Goal: Task Accomplishment & Management: Use online tool/utility

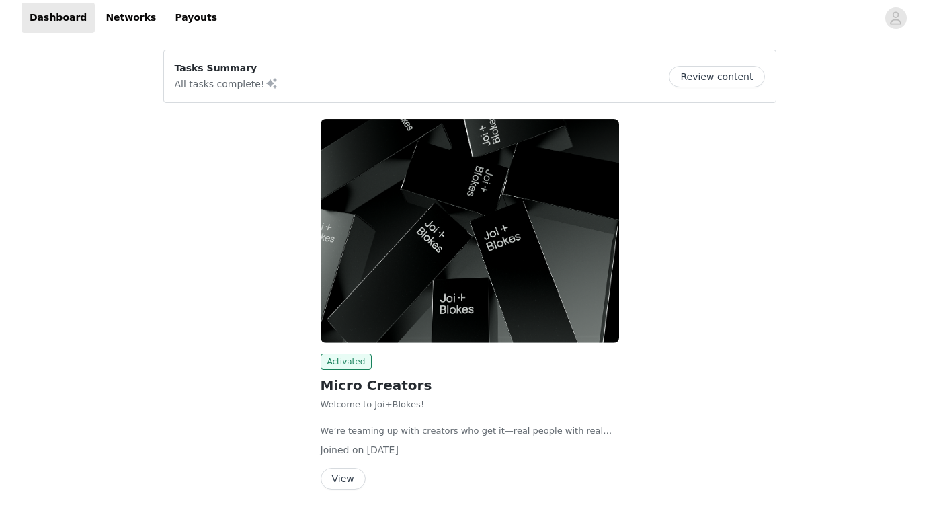
scroll to position [50, 0]
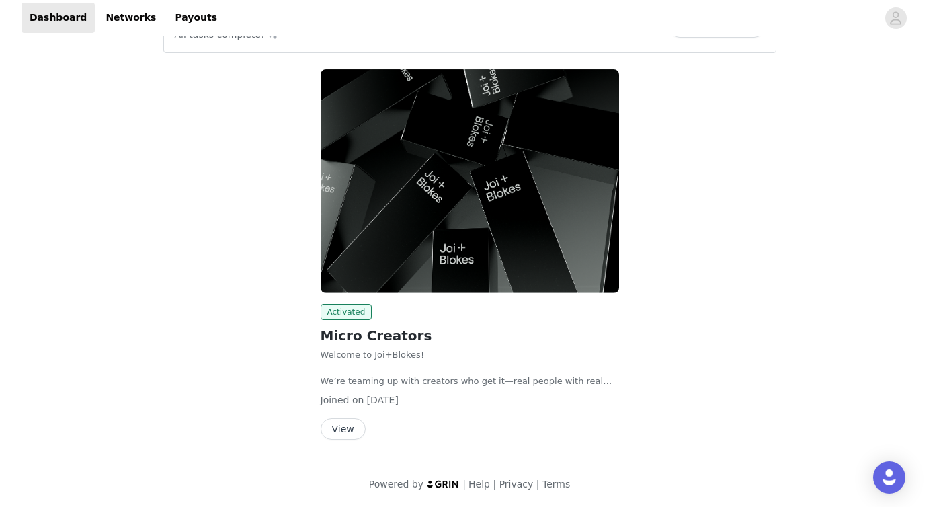
click at [347, 426] on button "View" at bounding box center [343, 429] width 45 height 22
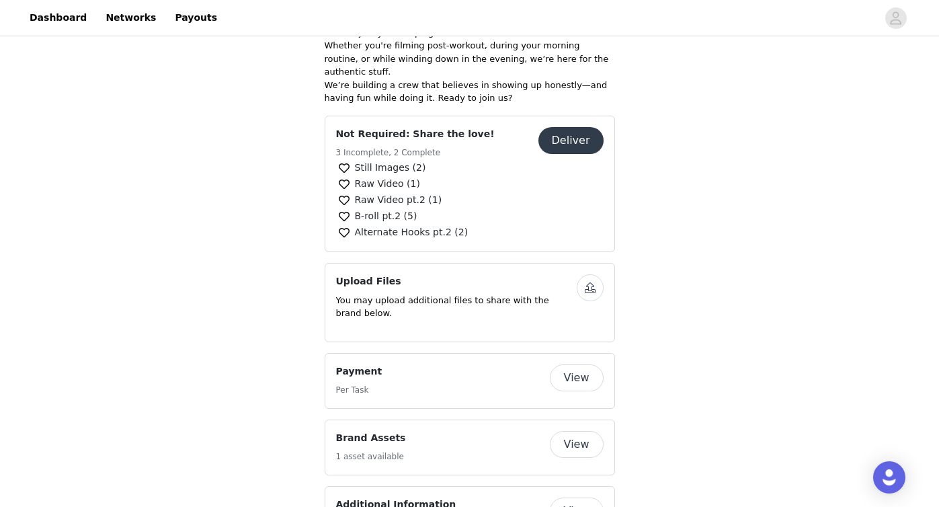
scroll to position [407, 0]
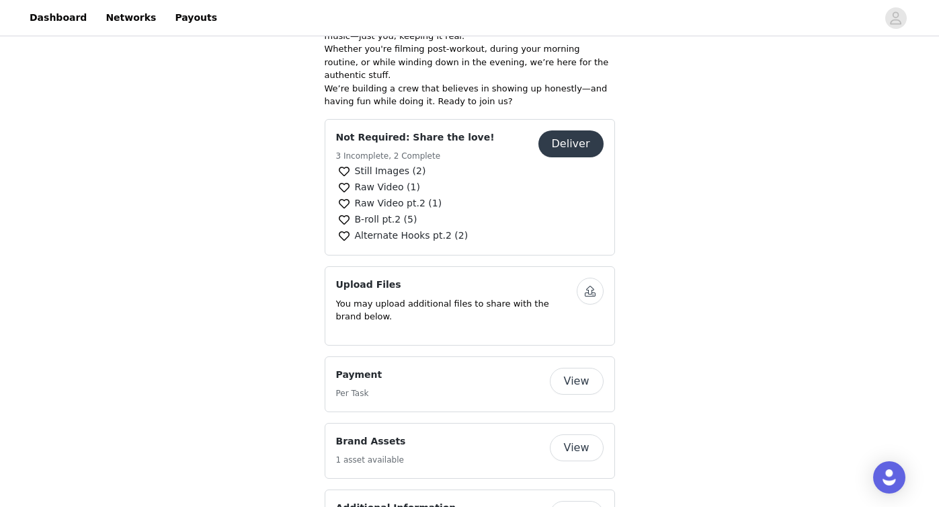
click at [591, 134] on button "Deliver" at bounding box center [570, 143] width 65 height 27
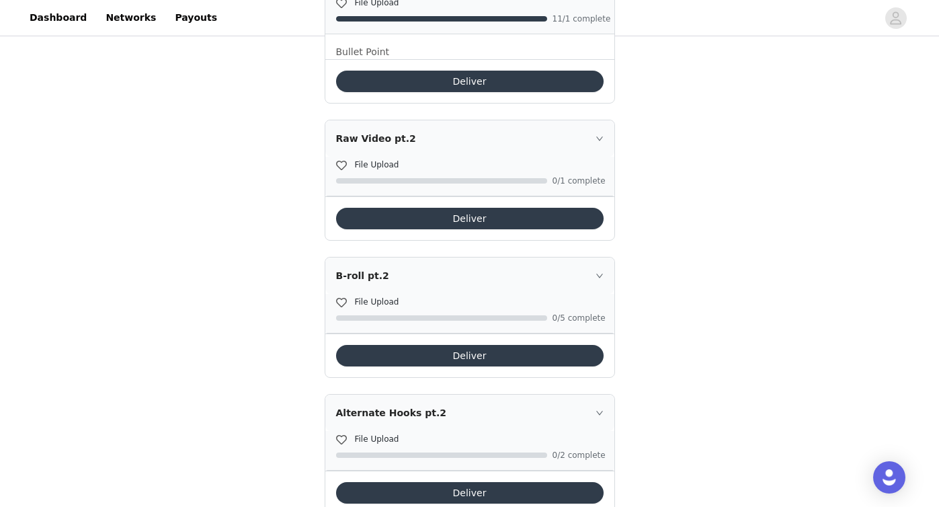
scroll to position [547, 0]
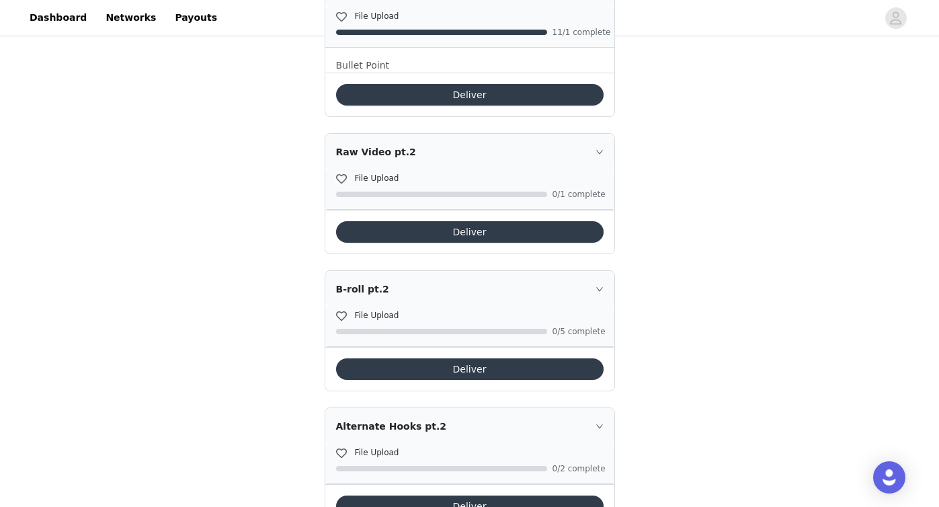
click at [432, 227] on button "Deliver" at bounding box center [470, 232] width 268 height 22
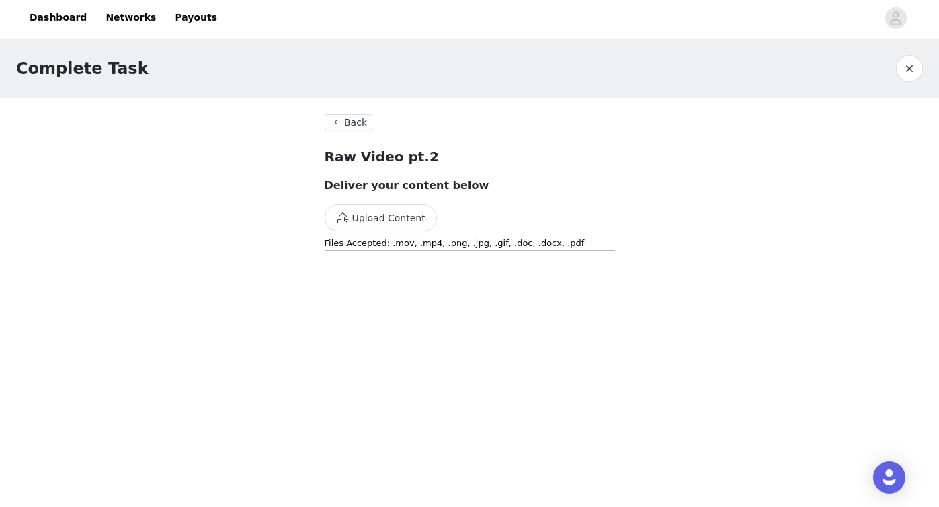
click at [409, 223] on button "Upload Content" at bounding box center [381, 217] width 112 height 27
click at [362, 221] on button "Upload Content" at bounding box center [381, 217] width 112 height 27
click at [370, 219] on button "Upload Content" at bounding box center [381, 217] width 112 height 27
click at [354, 122] on button "Back" at bounding box center [349, 122] width 48 height 16
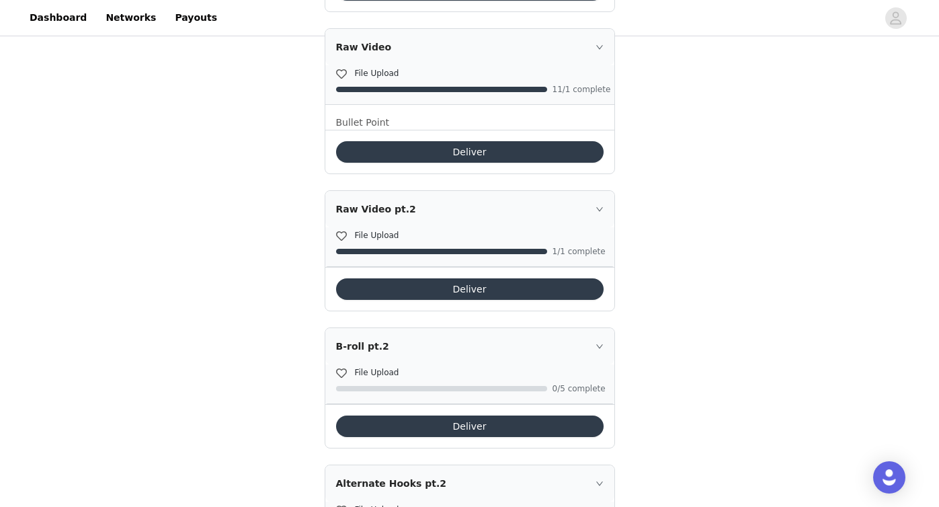
scroll to position [600, 0]
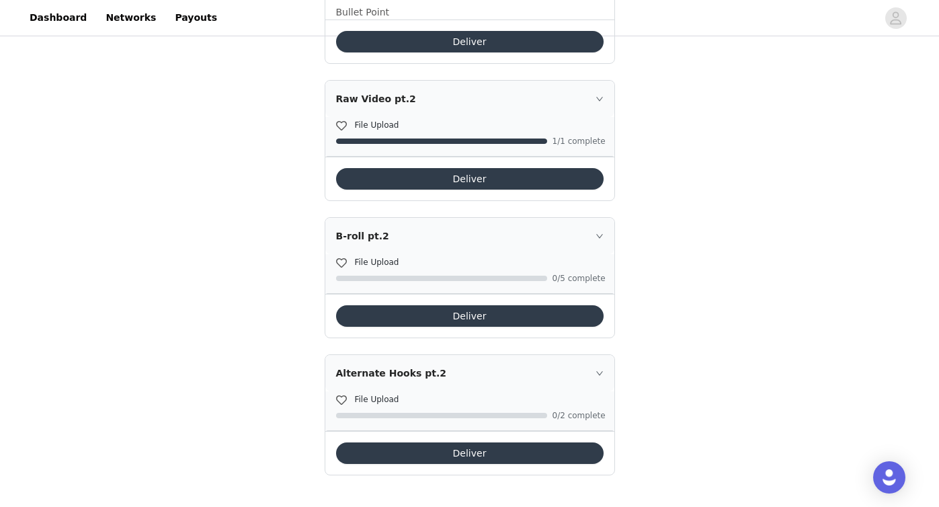
click at [417, 320] on button "Deliver" at bounding box center [470, 316] width 268 height 22
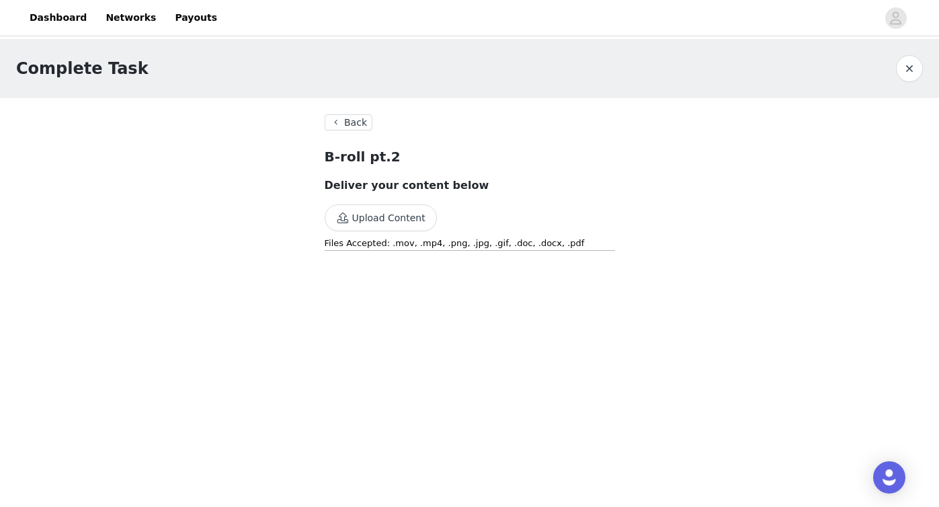
click at [381, 216] on button "Upload Content" at bounding box center [381, 217] width 112 height 27
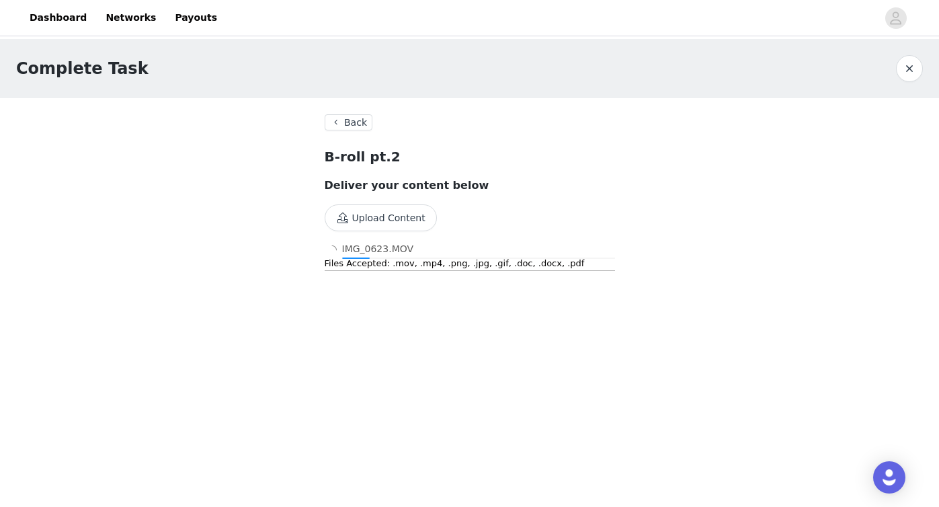
click at [389, 214] on button "Upload Content" at bounding box center [381, 217] width 112 height 27
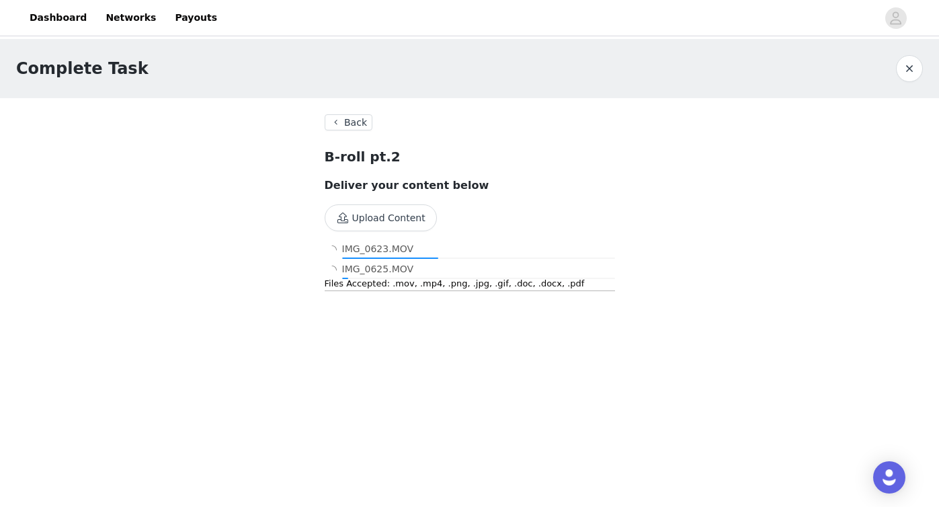
click at [381, 213] on button "Upload Content" at bounding box center [381, 217] width 112 height 27
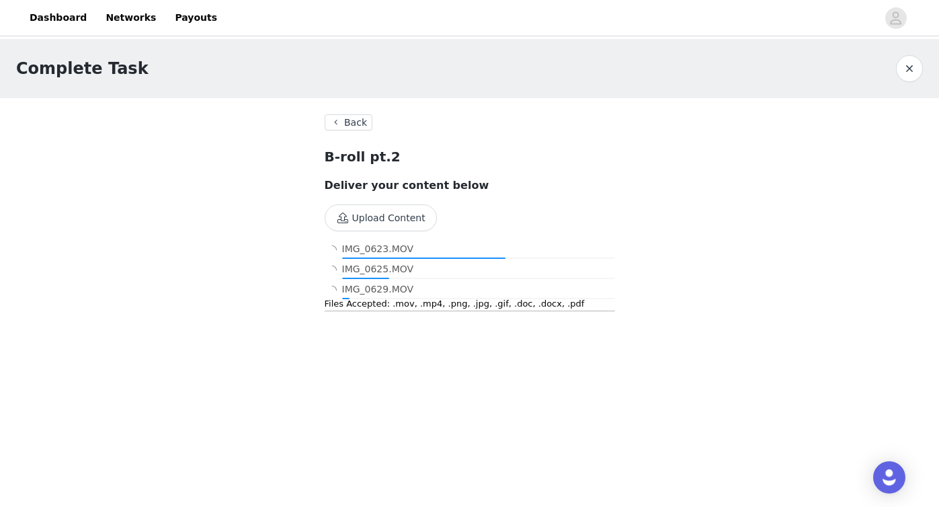
click at [413, 214] on button "Upload Content" at bounding box center [381, 217] width 112 height 27
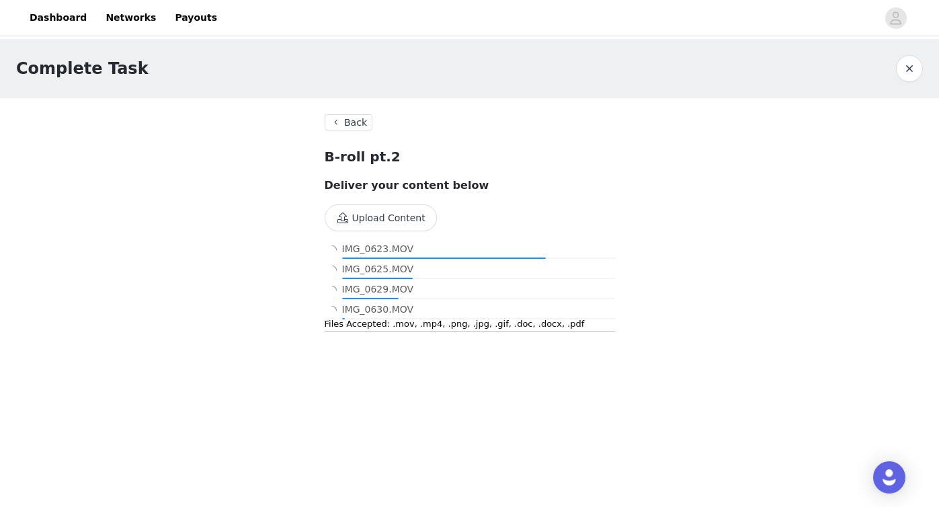
click at [403, 212] on button "Upload Content" at bounding box center [381, 217] width 112 height 27
click at [388, 215] on button "Upload Content" at bounding box center [381, 217] width 112 height 27
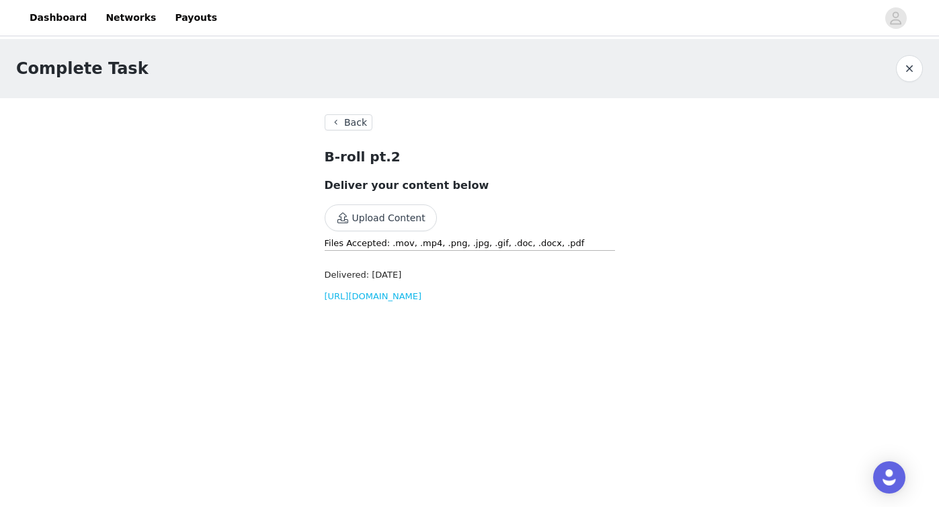
click at [382, 303] on div "Delivered: Sep 1, 2025 https://d2ai5cwthaqejb.cloudfront.net/activations/file-u…" at bounding box center [470, 285] width 290 height 35
click at [382, 301] on link "https://d2ai5cwthaqejb.cloudfront.net/activations/file-uploads/custom-tasks/aup…" at bounding box center [373, 296] width 97 height 10
click at [377, 223] on button "Upload Content" at bounding box center [381, 217] width 112 height 27
click at [368, 214] on button "Upload Content" at bounding box center [381, 217] width 112 height 27
click at [387, 220] on button "Upload Content" at bounding box center [381, 217] width 112 height 27
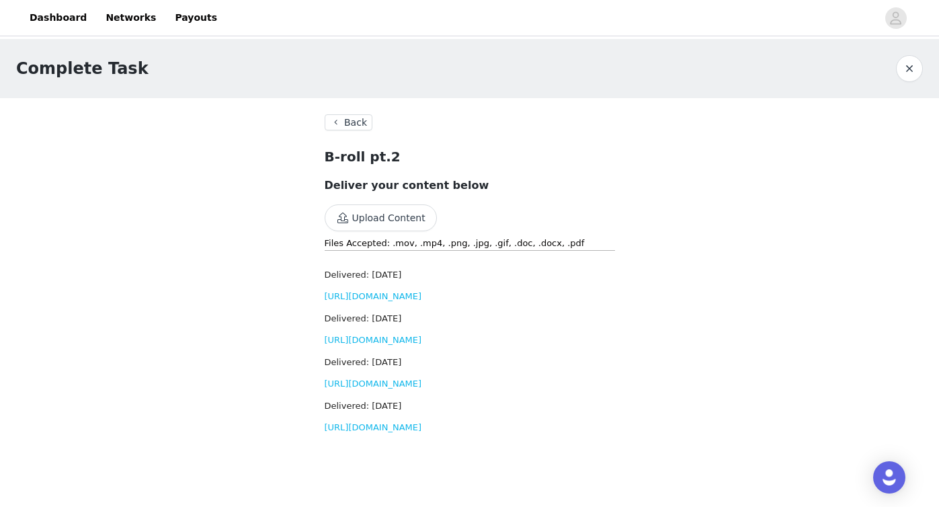
scroll to position [6, 0]
click at [393, 212] on button "Upload Content" at bounding box center [381, 217] width 112 height 27
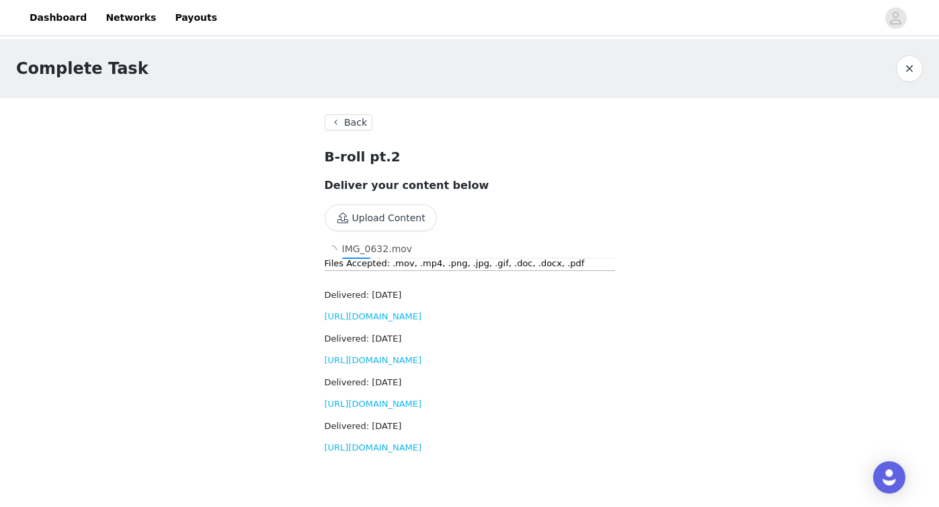
scroll to position [26, 0]
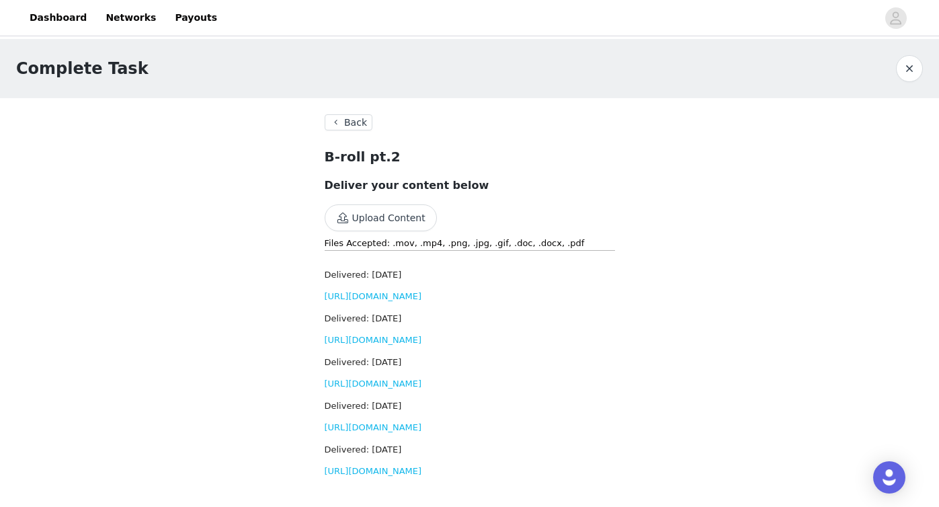
click at [365, 215] on button "Upload Content" at bounding box center [381, 217] width 112 height 27
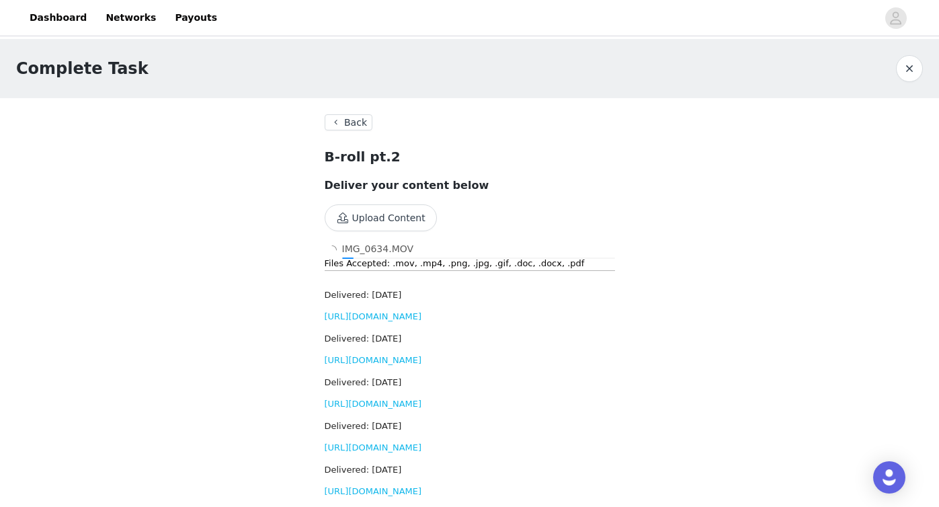
scroll to position [83, 0]
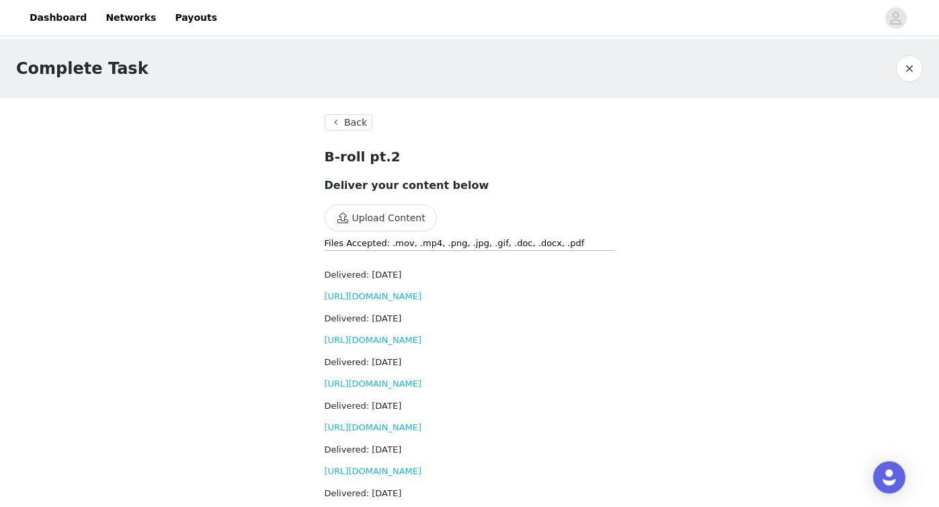
click at [345, 122] on button "Back" at bounding box center [349, 122] width 48 height 16
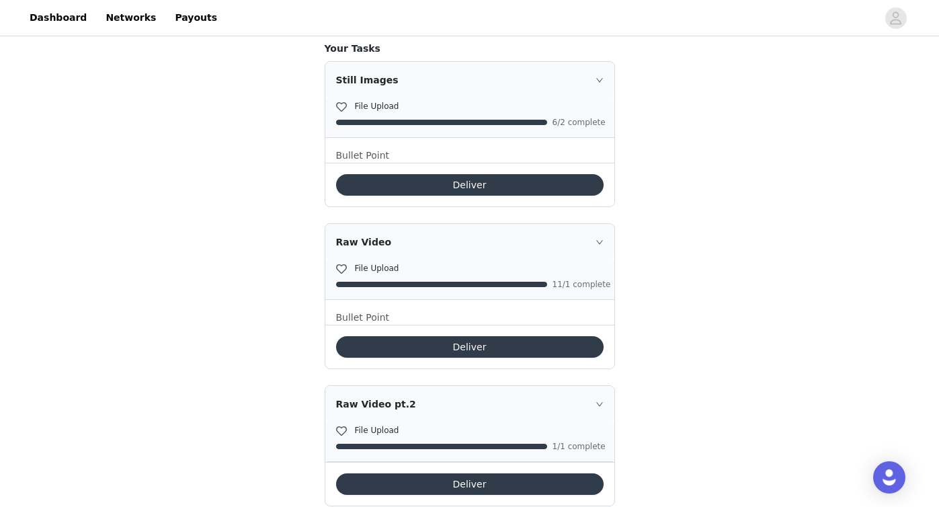
scroll to position [600, 0]
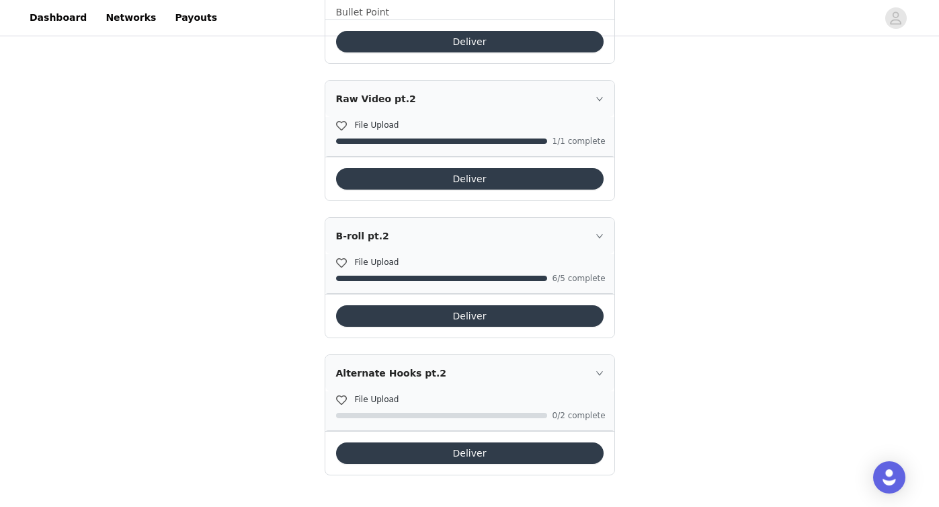
click at [401, 452] on button "Deliver" at bounding box center [470, 453] width 268 height 22
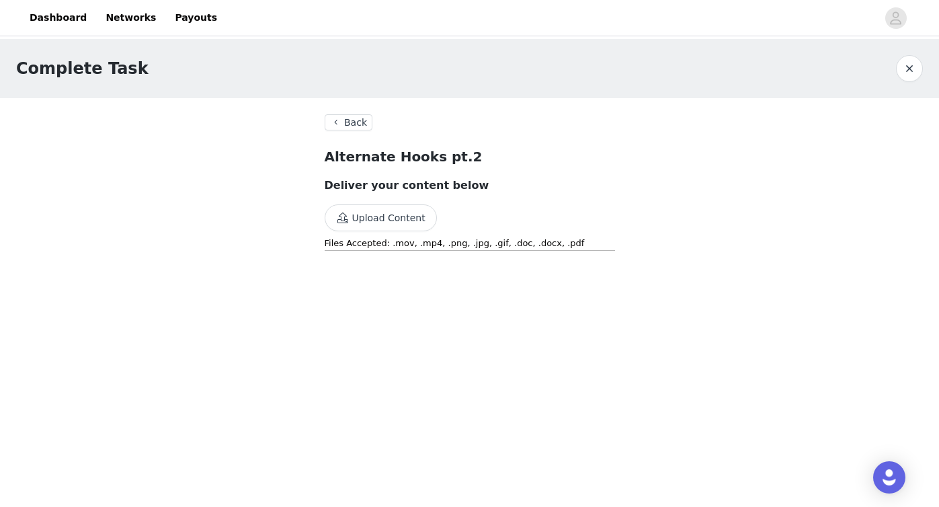
click at [387, 227] on button "Upload Content" at bounding box center [381, 217] width 112 height 27
click at [382, 221] on button "Upload Content" at bounding box center [381, 217] width 112 height 27
click at [375, 225] on button "Upload Content" at bounding box center [381, 217] width 112 height 27
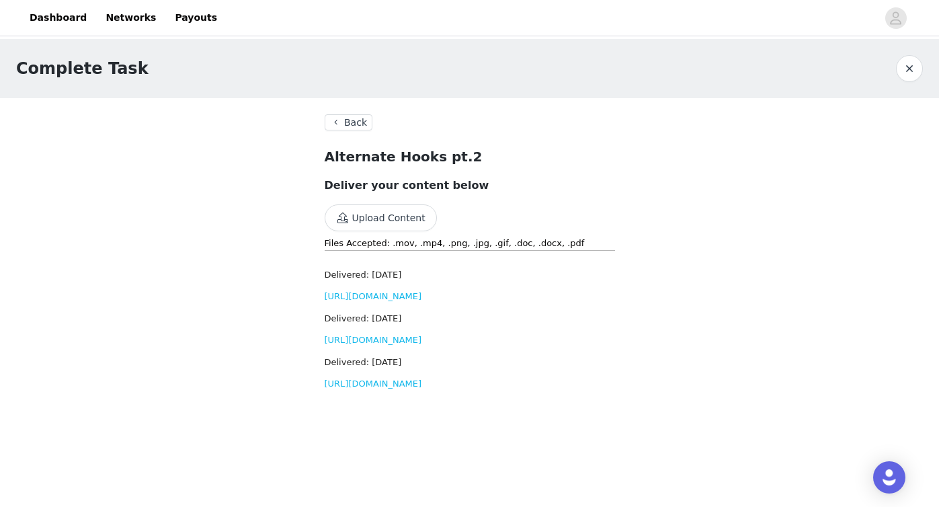
click at [416, 224] on button "Upload Content" at bounding box center [381, 217] width 112 height 27
click at [388, 217] on button "Upload Content" at bounding box center [381, 217] width 112 height 27
click at [378, 217] on button "Upload Content" at bounding box center [381, 217] width 112 height 27
click at [415, 204] on button "Upload Content" at bounding box center [381, 217] width 112 height 27
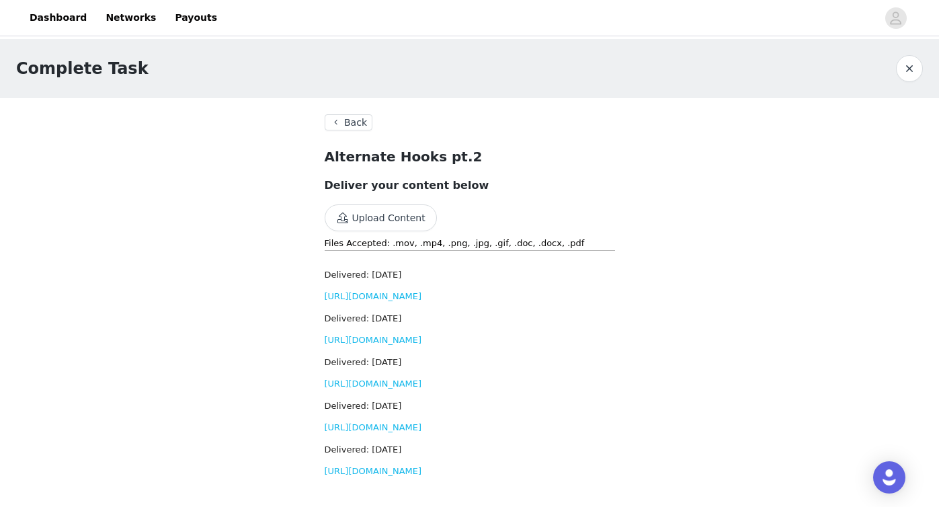
scroll to position [0, 0]
click at [356, 123] on button "Back" at bounding box center [349, 122] width 48 height 16
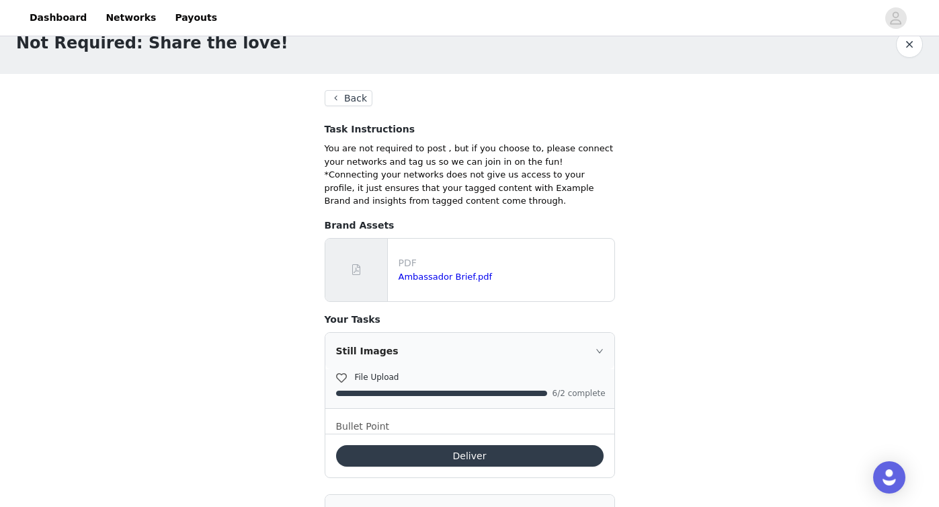
scroll to position [60, 0]
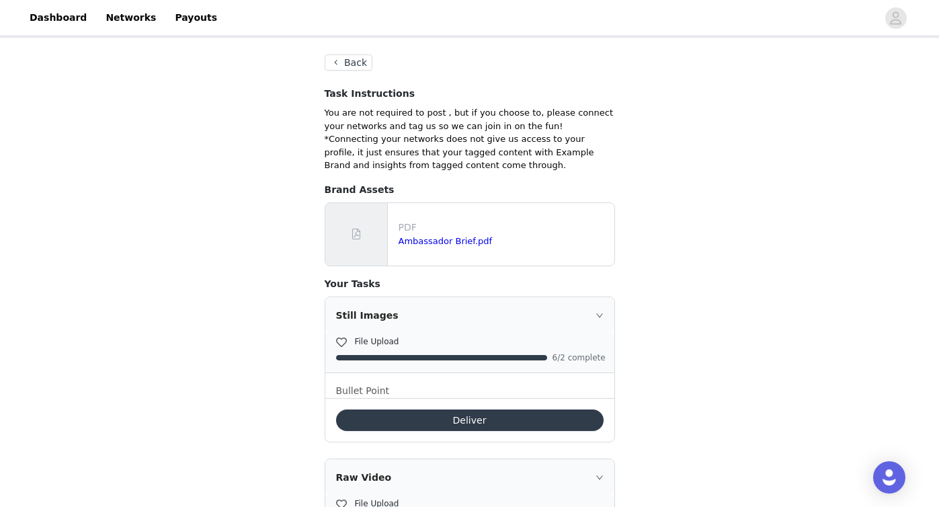
click at [350, 65] on button "Back" at bounding box center [349, 62] width 48 height 16
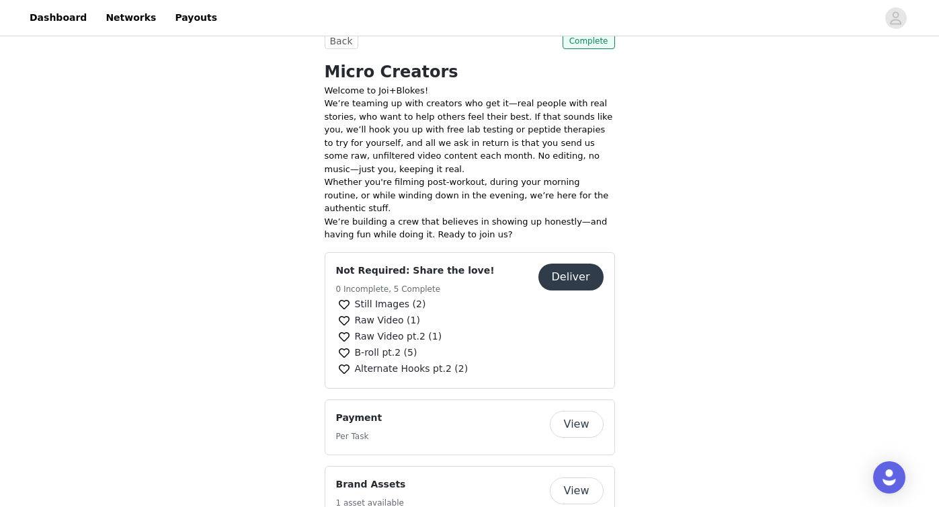
scroll to position [276, 0]
click at [574, 262] on button "Deliver" at bounding box center [570, 275] width 65 height 27
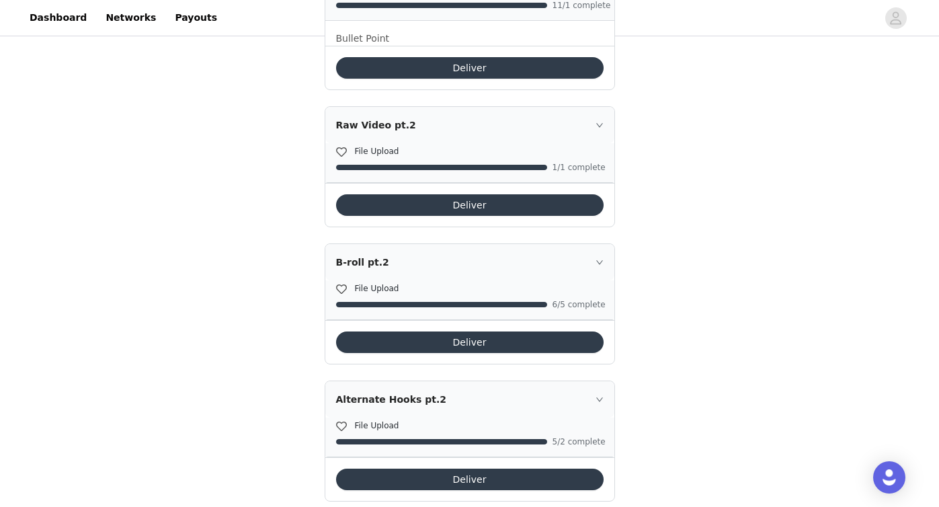
scroll to position [600, 0]
